Goal: Find specific page/section: Find specific page/section

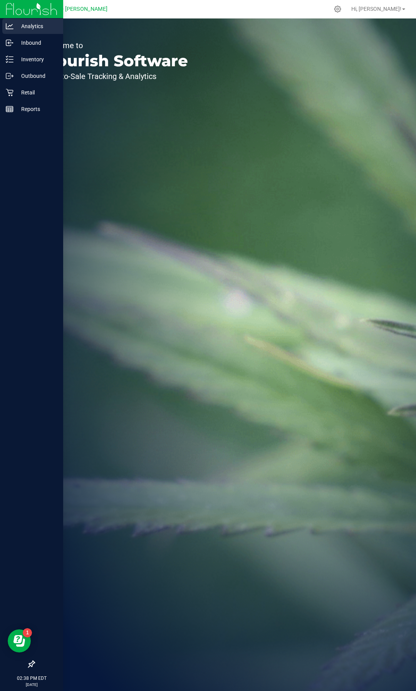
click at [18, 26] on p "Analytics" at bounding box center [36, 26] width 46 height 9
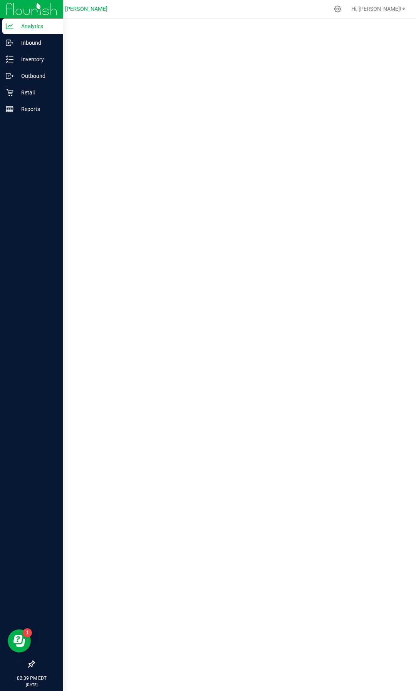
click at [14, 12] on img at bounding box center [32, 9] width 52 height 18
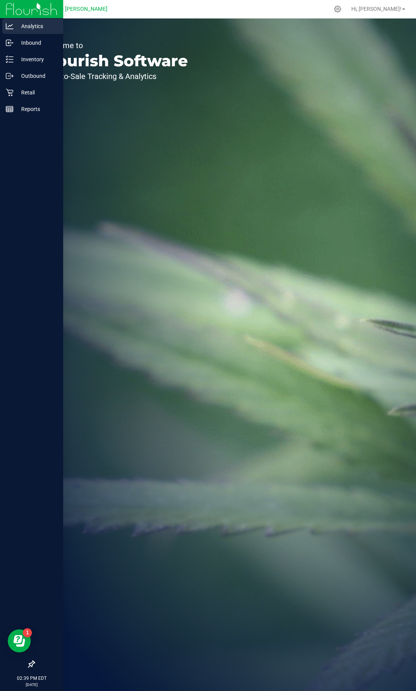
click at [42, 29] on p "Analytics" at bounding box center [36, 26] width 46 height 9
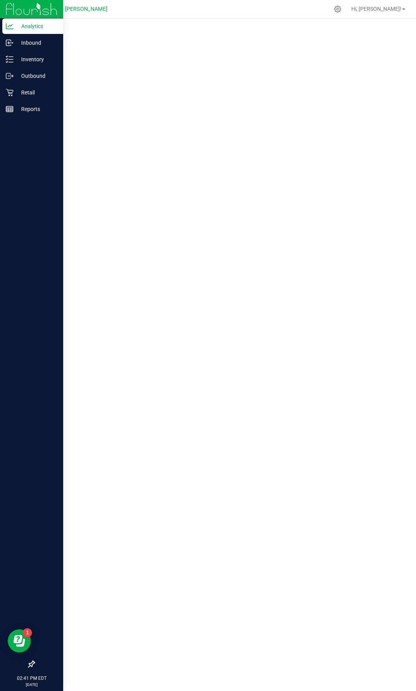
click at [42, 8] on img at bounding box center [32, 9] width 52 height 18
